Goal: Information Seeking & Learning: Find specific fact

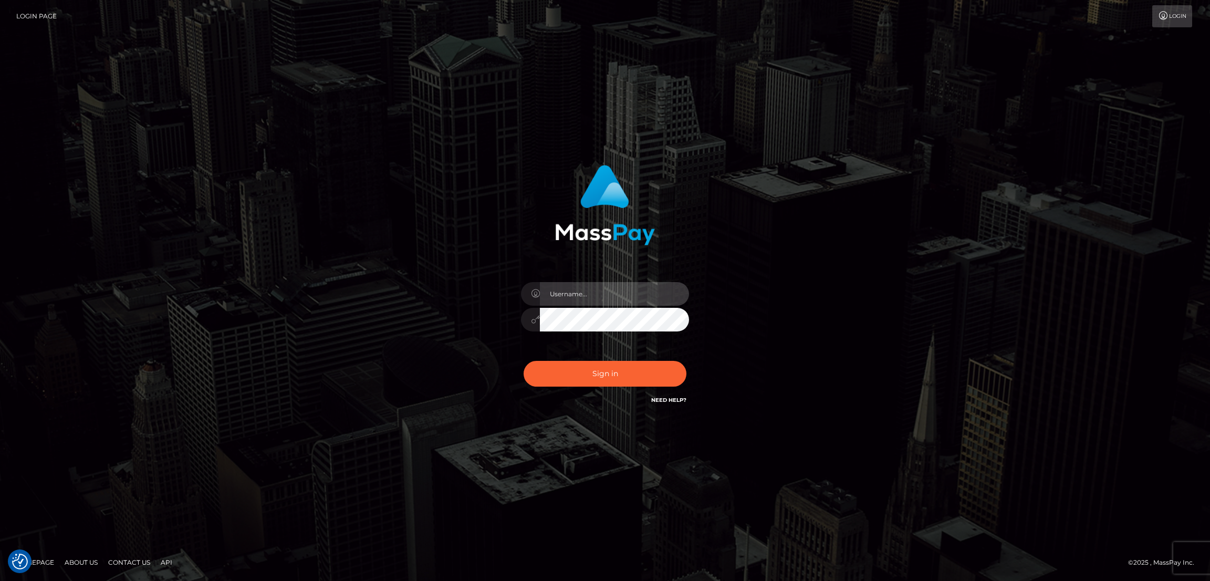
type input "by.es2"
click at [619, 377] on button "Sign in" at bounding box center [605, 374] width 163 height 26
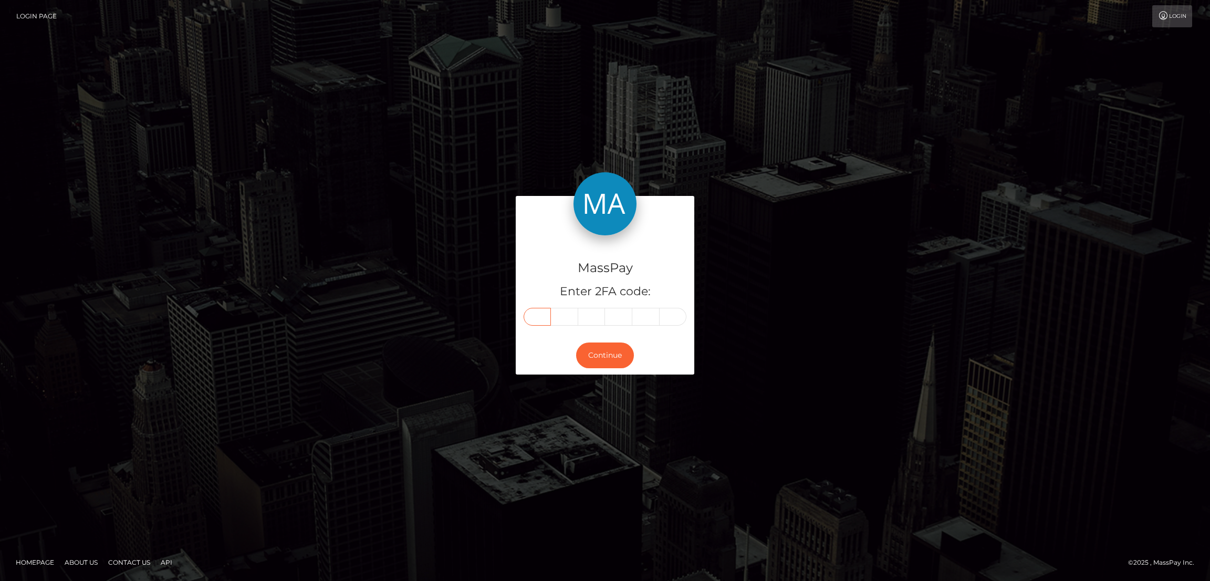
click at [538, 320] on input "text" at bounding box center [537, 317] width 27 height 18
paste input "9"
type input "9"
type input "5"
type input "8"
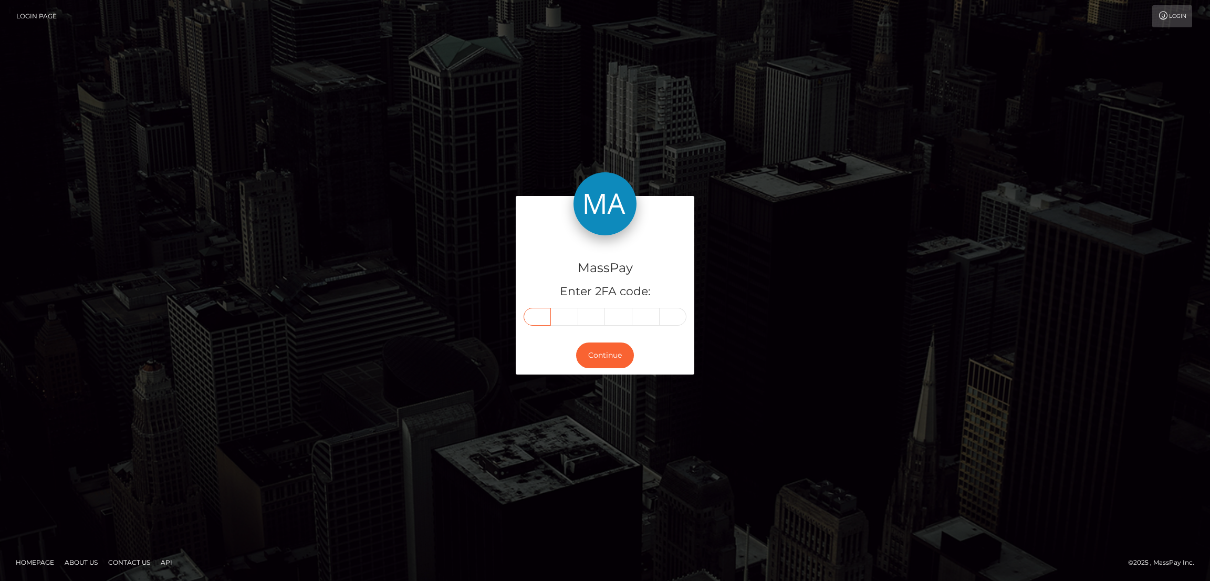
type input "4"
type input "3"
click at [614, 350] on button "Continue" at bounding box center [605, 355] width 58 height 26
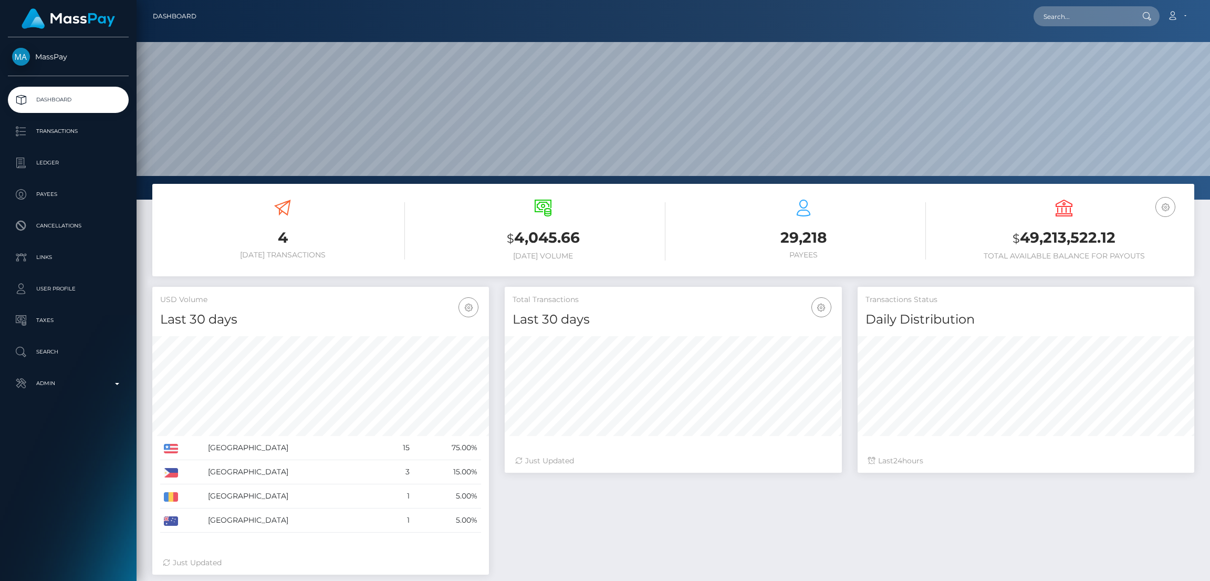
scroll to position [186, 337]
click at [1064, 13] on input "text" at bounding box center [1083, 16] width 99 height 20
paste input "goddesselenax@outlook.com"
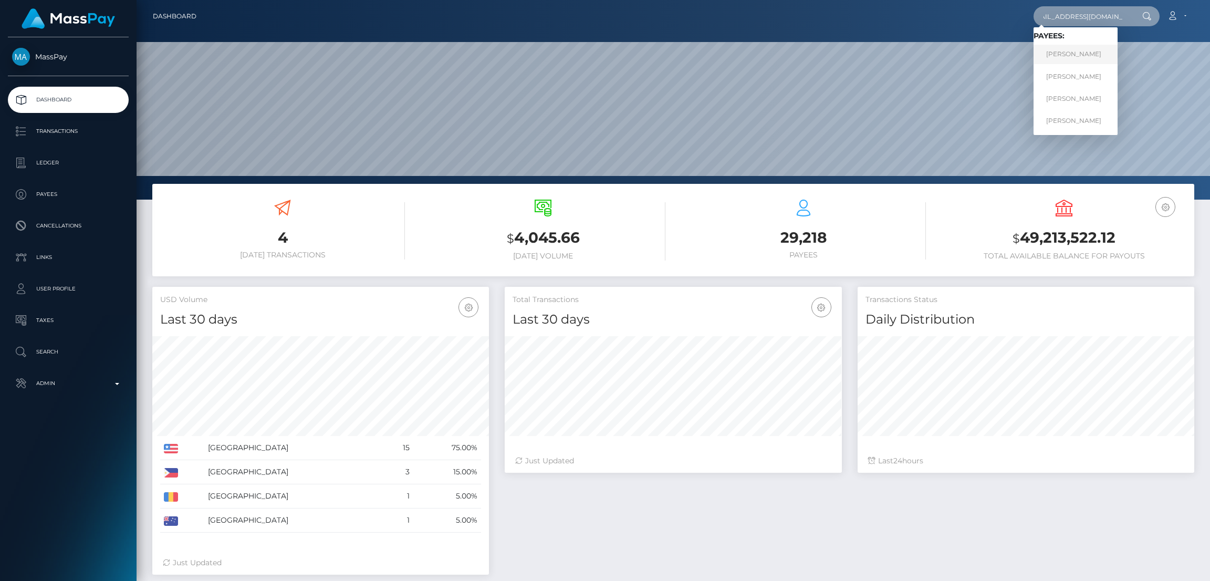
type input "[EMAIL_ADDRESS][DOMAIN_NAME]"
click at [1083, 52] on link "ERIN MARIA GILES" at bounding box center [1076, 54] width 84 height 19
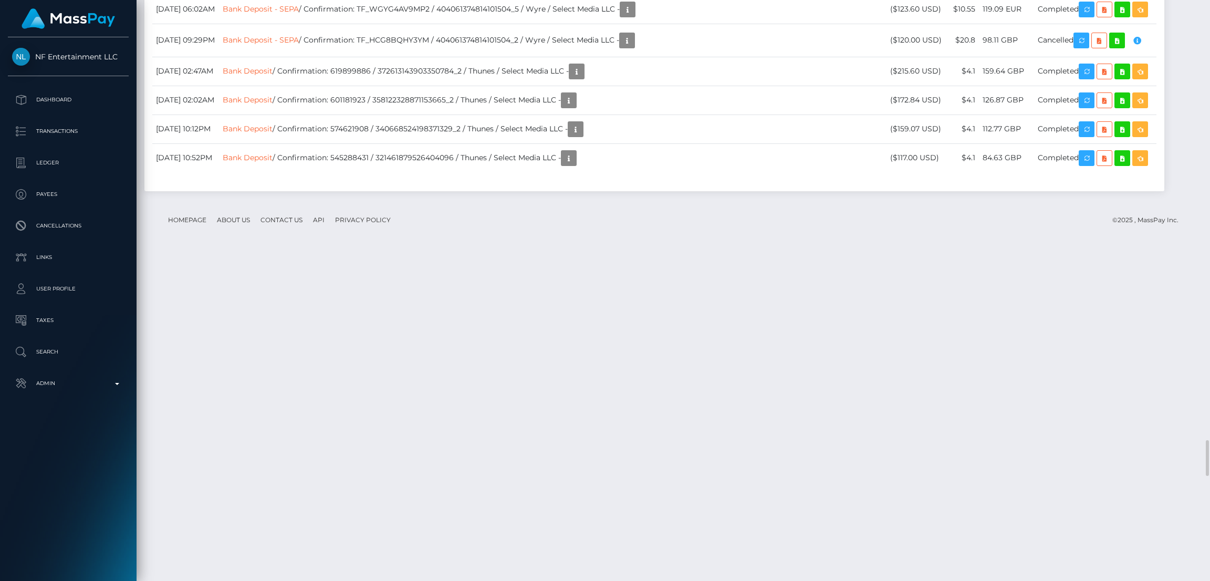
scroll to position [126, 337]
click at [269, 345] on div "Additional Info" at bounding box center [276, 342] width 68 height 19
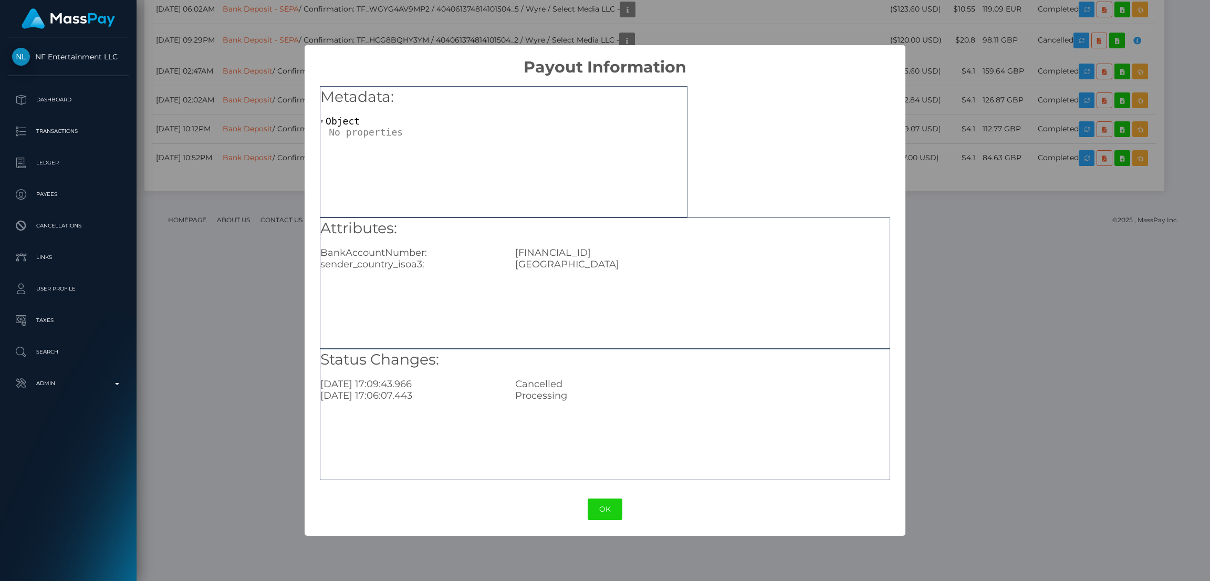
click at [595, 253] on div "GB58HLFX11060212612961" at bounding box center [702, 253] width 390 height 12
copy div "GB58HLFX11060212612961"
click at [603, 508] on button "OK" at bounding box center [605, 510] width 35 height 22
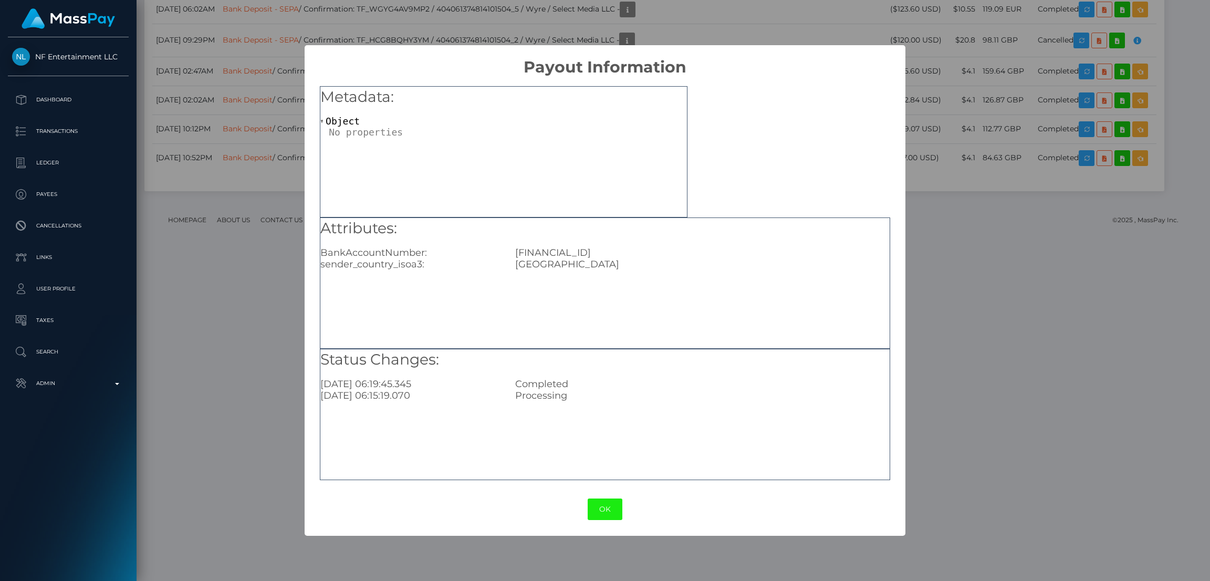
click at [617, 511] on button "OK" at bounding box center [605, 510] width 35 height 22
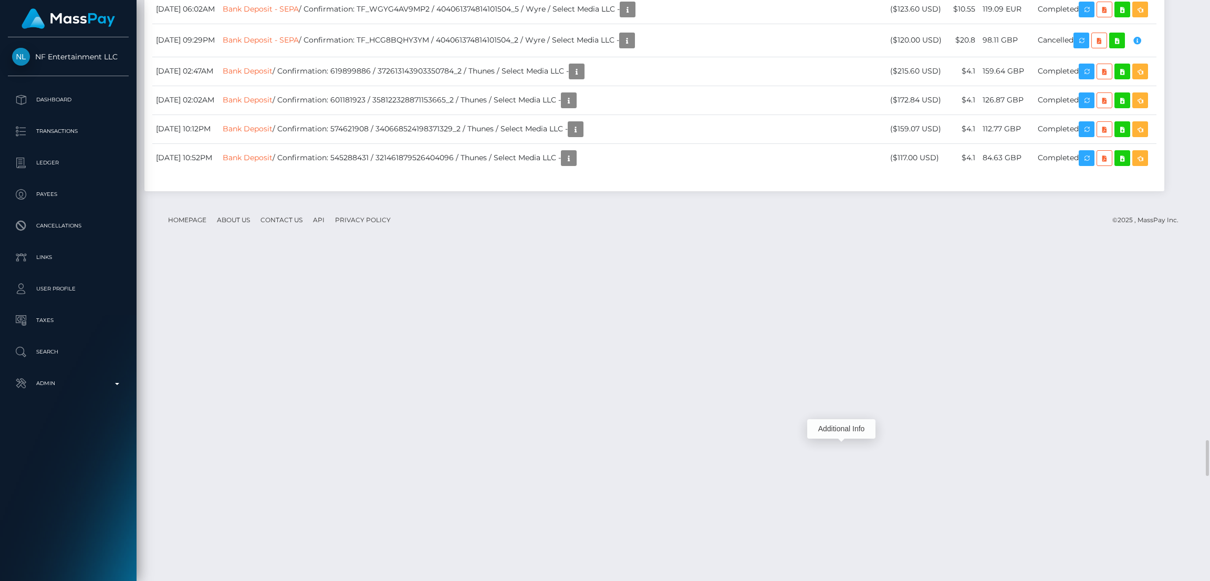
click at [843, 429] on div "Additional Info" at bounding box center [841, 428] width 68 height 19
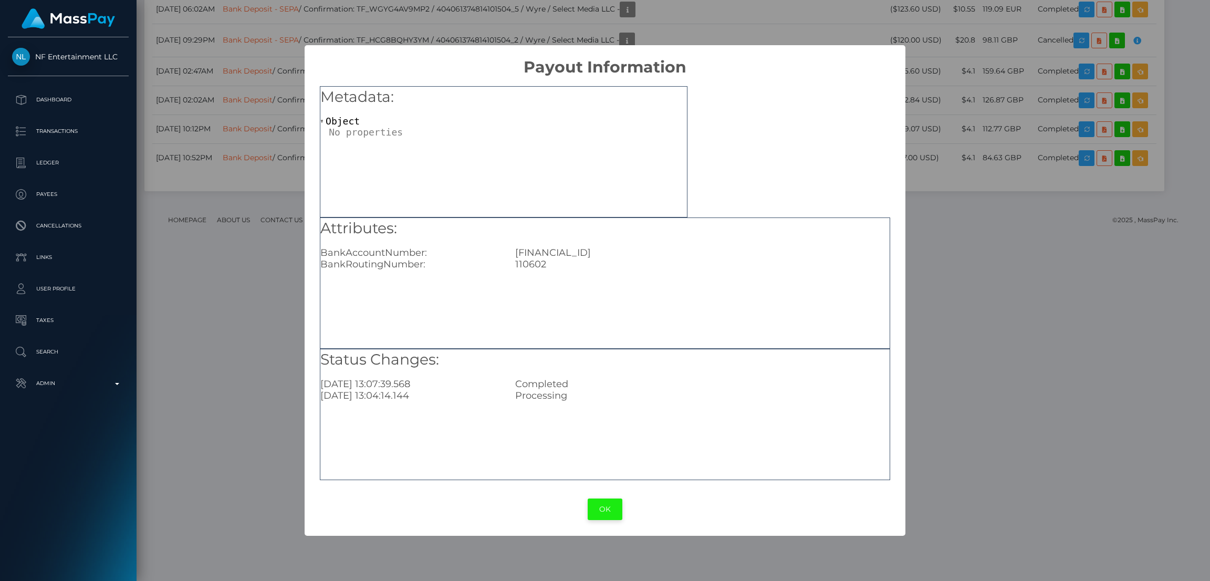
click at [604, 512] on button "OK" at bounding box center [605, 510] width 35 height 22
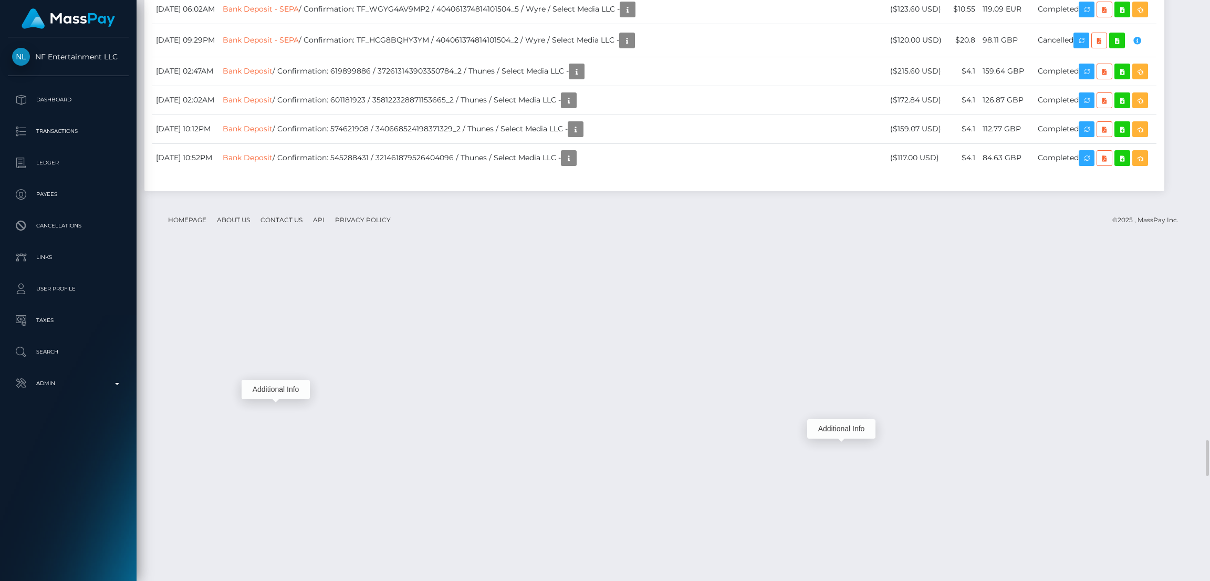
drag, startPoint x: 905, startPoint y: 412, endPoint x: 283, endPoint y: 388, distance: 622.4
click at [283, 388] on div "Additional Info" at bounding box center [276, 389] width 68 height 19
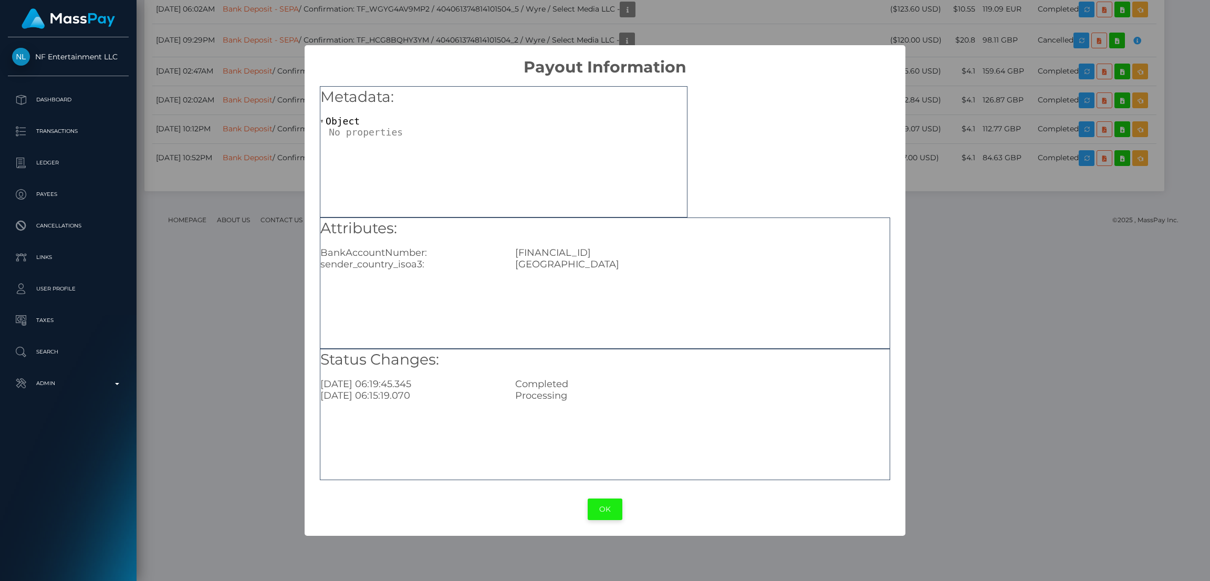
click at [610, 507] on button "OK" at bounding box center [605, 510] width 35 height 22
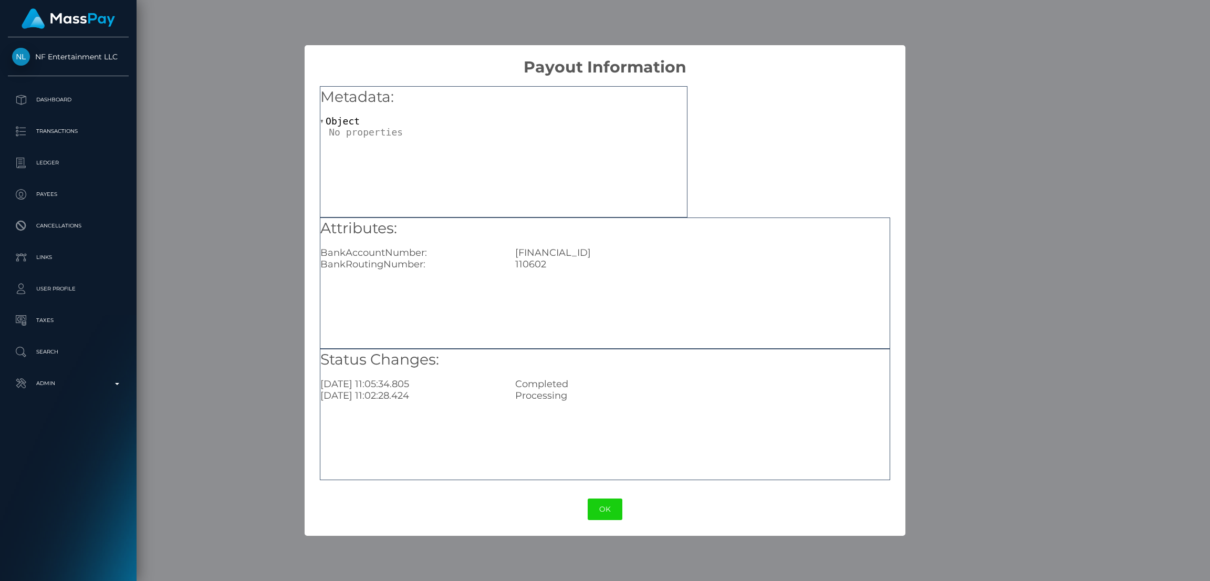
click at [605, 508] on button "OK" at bounding box center [605, 510] width 35 height 22
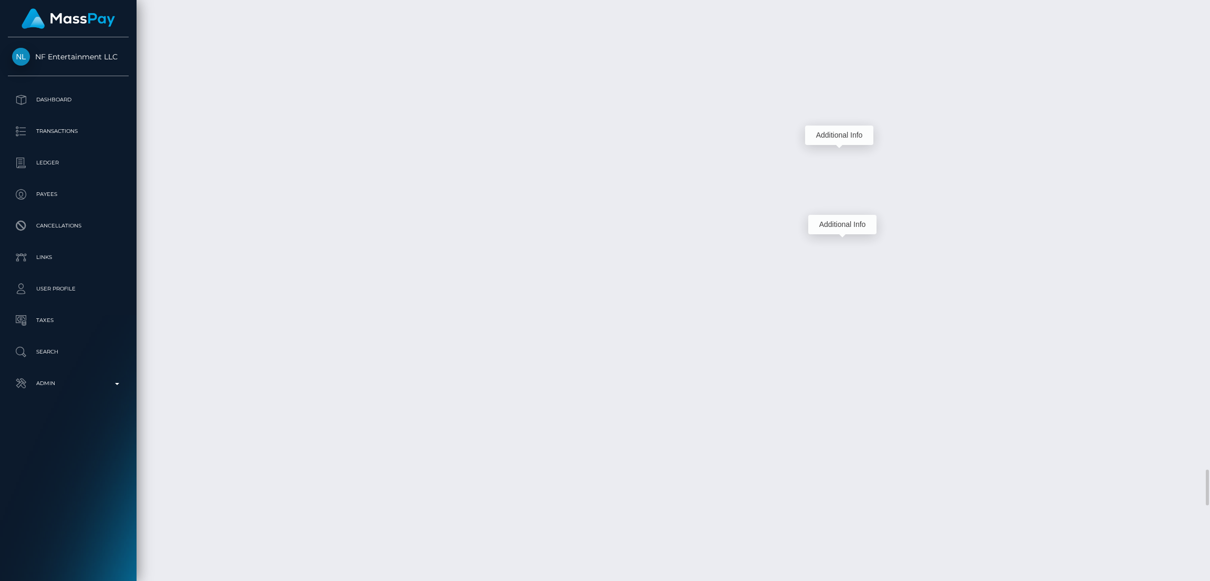
click at [840, 222] on div "Additional Info" at bounding box center [842, 224] width 68 height 19
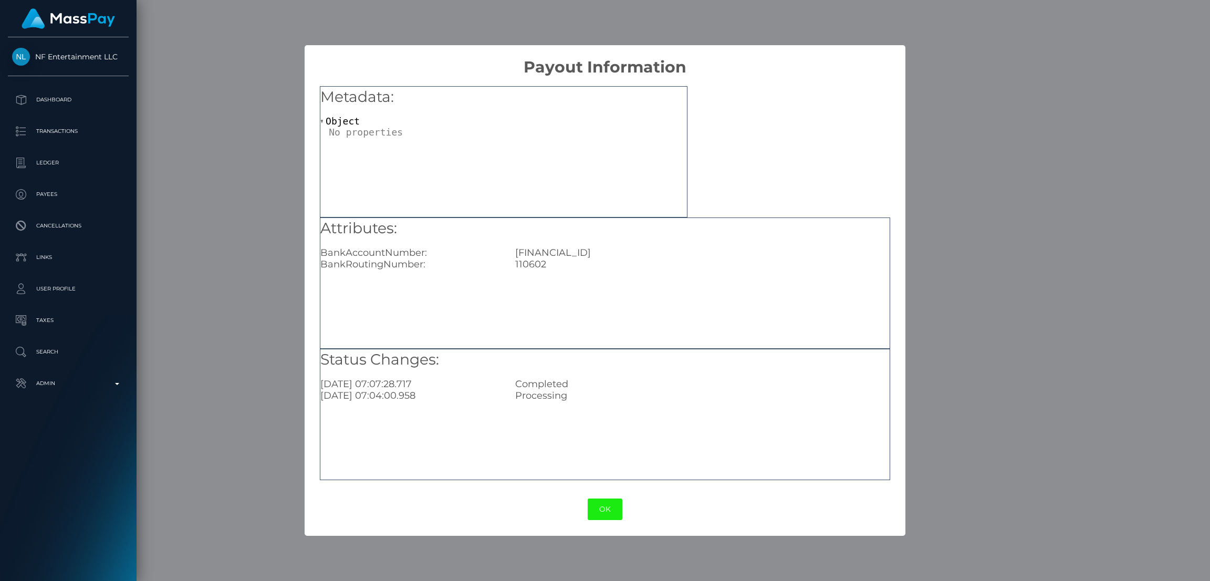
click at [597, 505] on button "OK" at bounding box center [605, 510] width 35 height 22
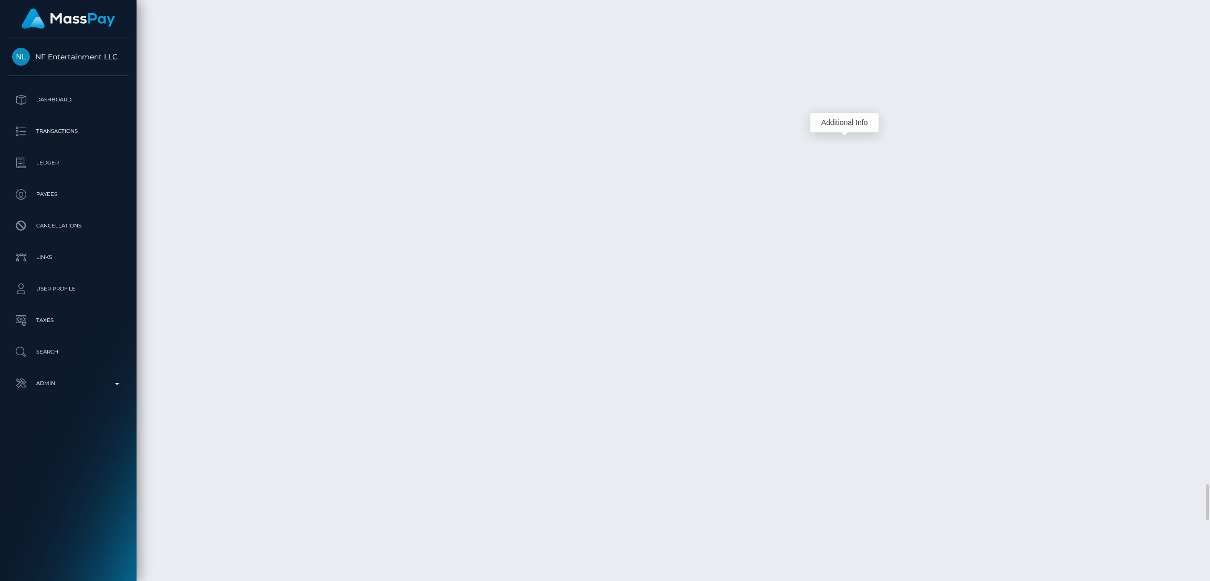
click at [840, 118] on div "Additional Info" at bounding box center [845, 122] width 68 height 19
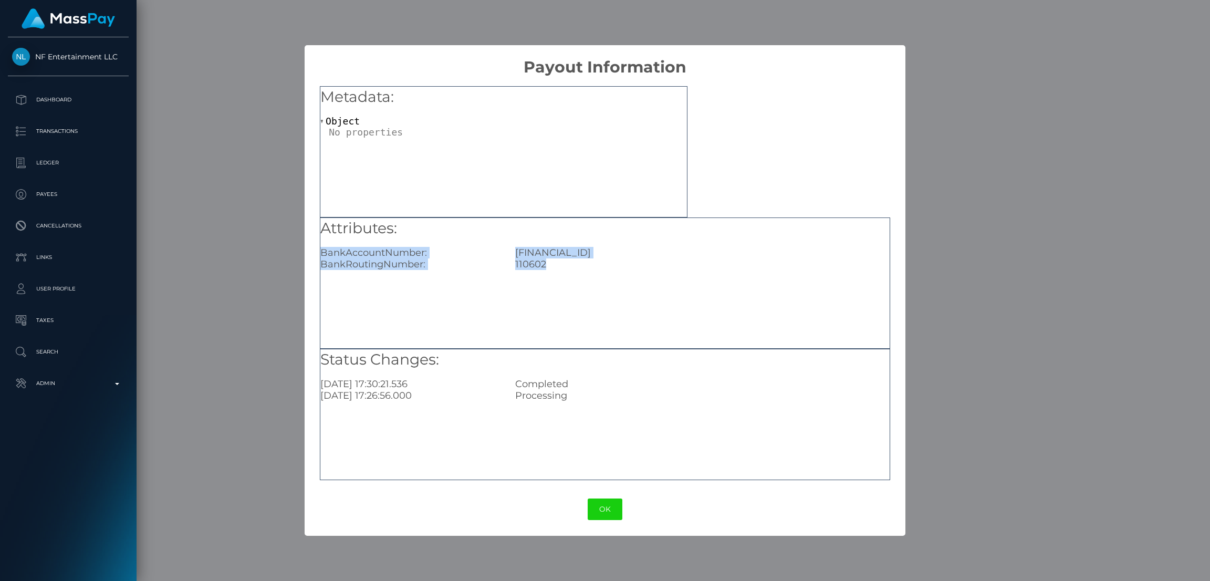
drag, startPoint x: 321, startPoint y: 250, endPoint x: 554, endPoint y: 263, distance: 233.0
click at [554, 263] on div "Attributes: BankAccountNumber: GB58HLFX11060212612961 BankRoutingNumber: 110602" at bounding box center [604, 244] width 569 height 52
copy div "BankAccountNumber: GB58HLFX11060212612961 BankRoutingNumber: 110602"
click at [609, 517] on button "OK" at bounding box center [605, 510] width 35 height 22
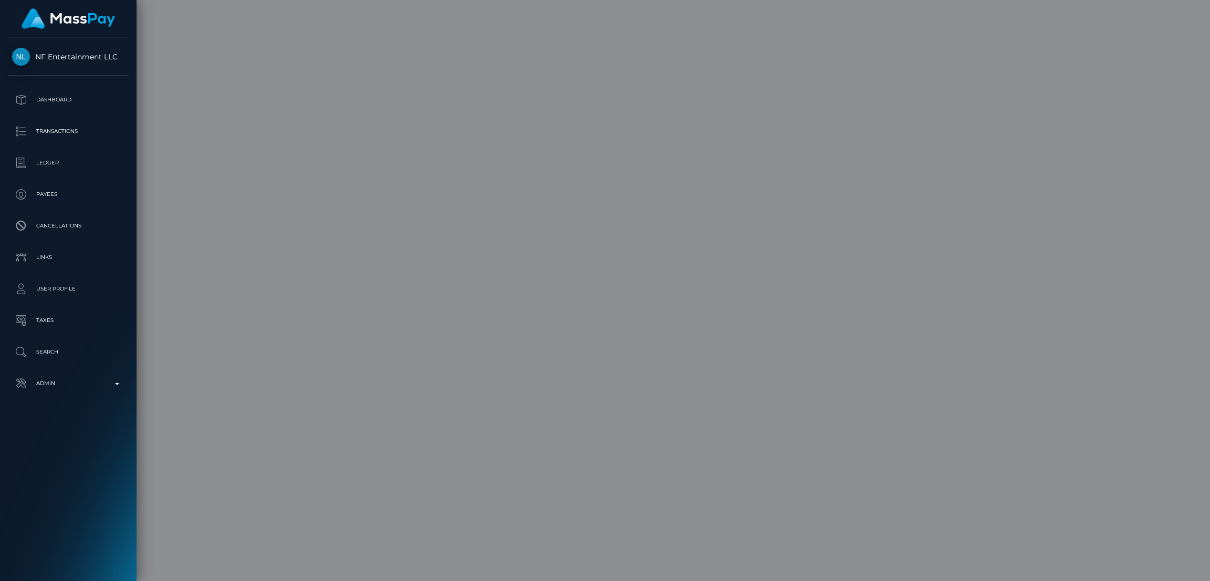
click at [848, 297] on div "Additional Info" at bounding box center [840, 301] width 68 height 19
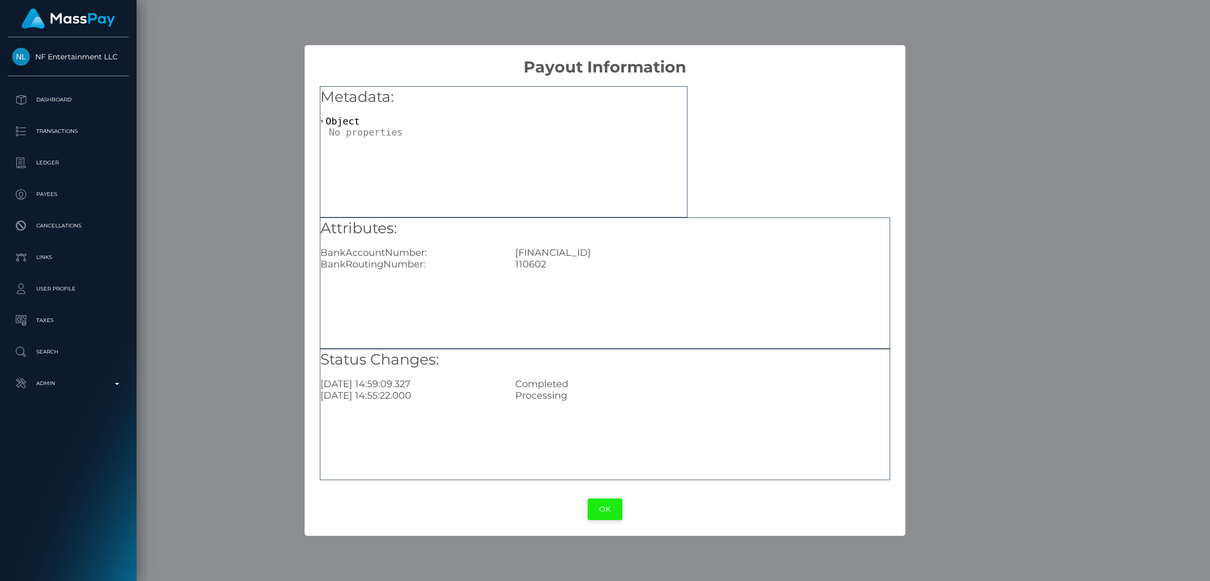
click at [607, 508] on button "OK" at bounding box center [605, 510] width 35 height 22
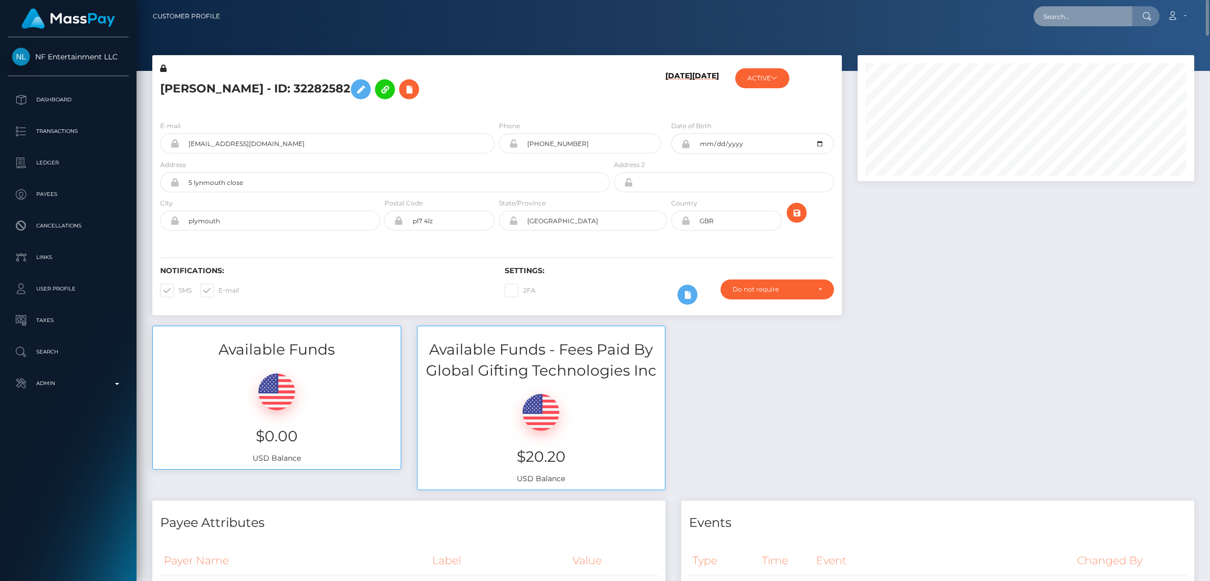
click at [1044, 22] on input "text" at bounding box center [1083, 16] width 99 height 20
paste input "[EMAIL_ADDRESS][DOMAIN_NAME]"
type input "[EMAIL_ADDRESS][DOMAIN_NAME]"
click at [1065, 54] on link "Aleksandr Pesterev" at bounding box center [1076, 54] width 84 height 19
